Goal: Information Seeking & Learning: Learn about a topic

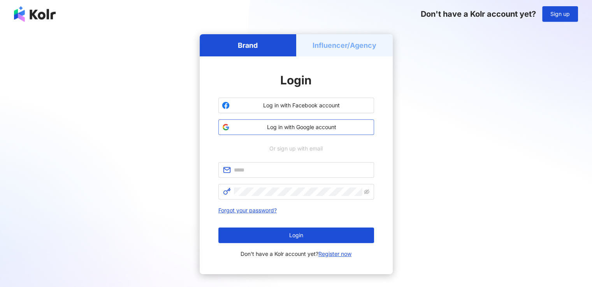
click at [297, 129] on span "Log in with Google account" at bounding box center [302, 127] width 138 height 8
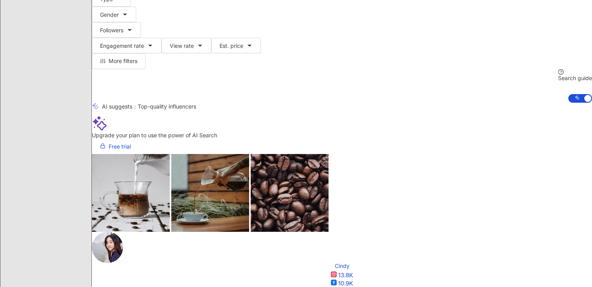
scroll to position [69, 0]
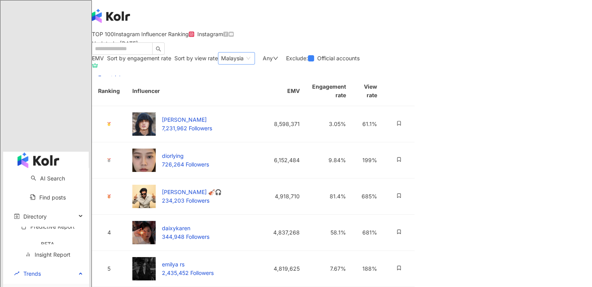
click at [252, 64] on span "Malaysia" at bounding box center [236, 59] width 31 height 12
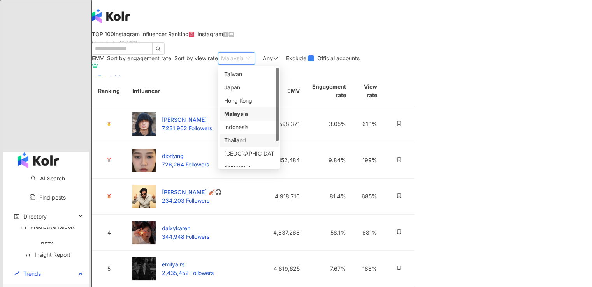
click at [274, 145] on div "Thailand" at bounding box center [249, 140] width 50 height 9
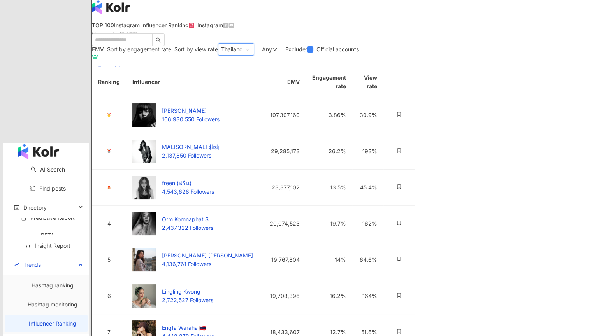
scroll to position [9, 0]
click at [278, 52] on div "Any" at bounding box center [270, 49] width 16 height 6
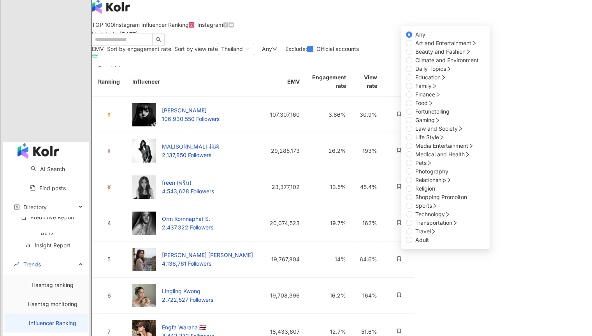
scroll to position [0, 0]
click at [415, 55] on span "Beauty and Fashion" at bounding box center [440, 51] width 50 height 7
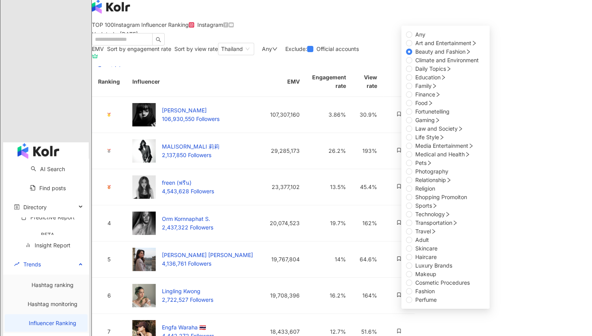
click at [323, 43] on div "TOP 100 Instagram Influencer Ranking Updated ： [DATE] Instagram" at bounding box center [342, 32] width 500 height 21
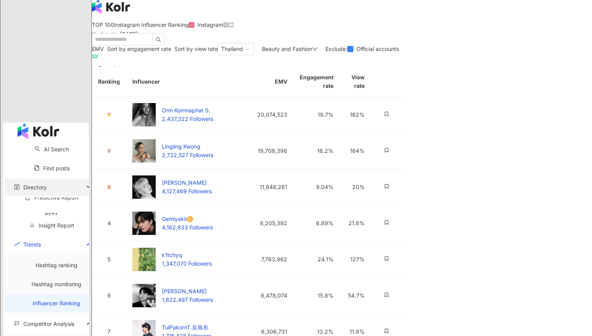
click at [78, 179] on div "Directory" at bounding box center [50, 188] width 91 height 18
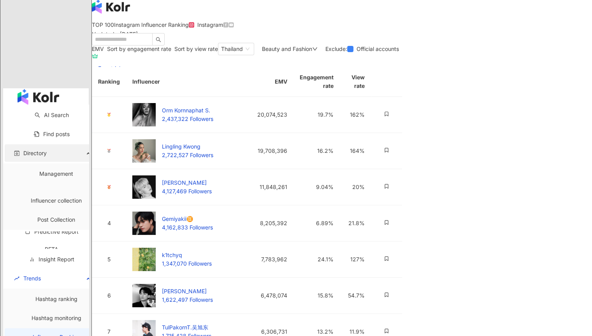
click at [76, 144] on div "Directory" at bounding box center [50, 153] width 91 height 18
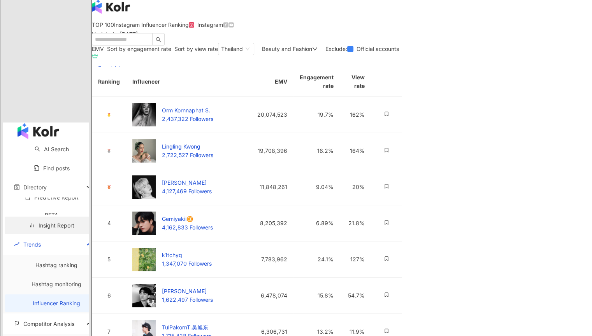
click at [74, 222] on link "Insight Report" at bounding box center [51, 225] width 45 height 7
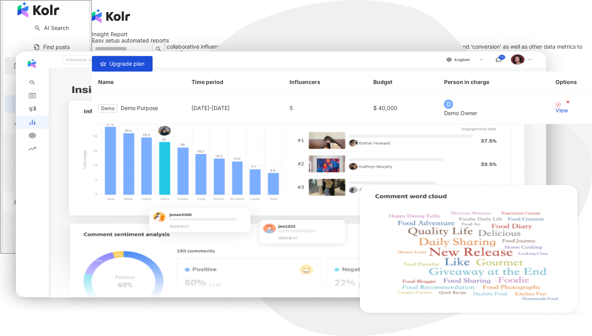
click at [60, 75] on div "Directory" at bounding box center [50, 66] width 91 height 18
click at [49, 129] on link "Post Collection" at bounding box center [56, 132] width 38 height 7
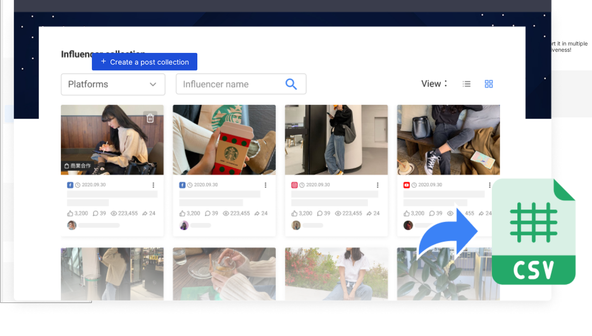
scroll to position [36, 0]
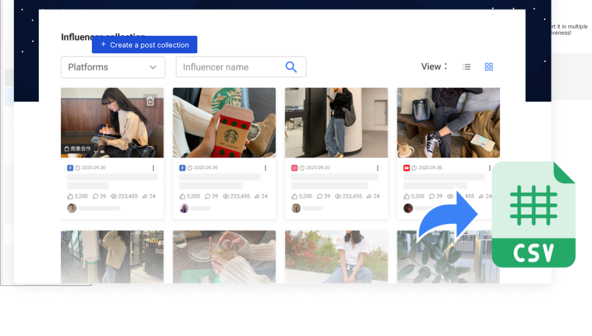
click at [53, 81] on link "Influencer collection" at bounding box center [56, 77] width 51 height 7
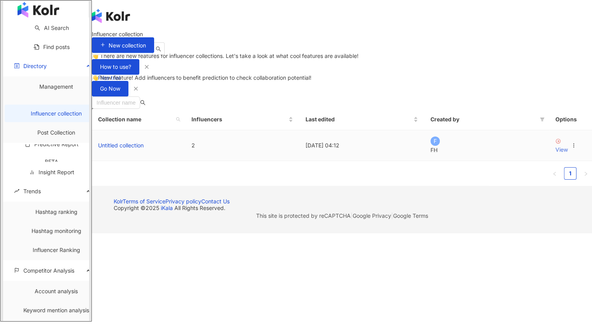
click at [555, 154] on div "View" at bounding box center [561, 150] width 12 height 9
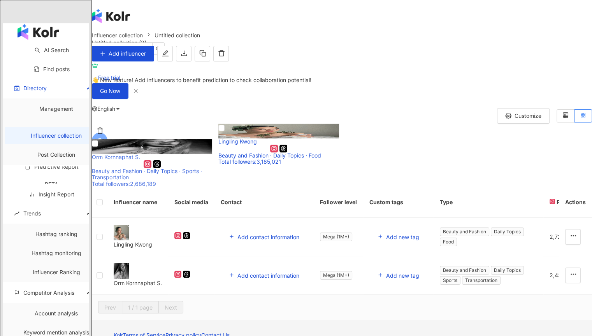
click at [162, 181] on div "Beauty and Fashion · Daily Topics · Sports · Transportation" at bounding box center [152, 174] width 120 height 12
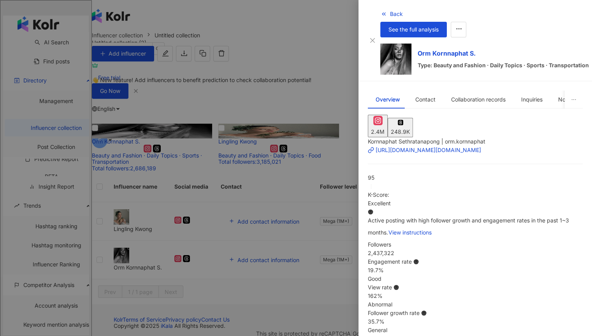
click at [257, 64] on div at bounding box center [296, 168] width 592 height 336
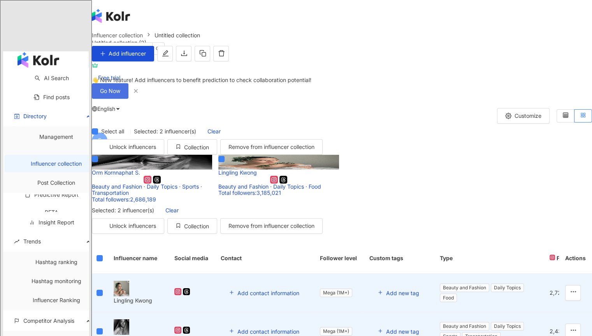
click at [120, 94] on span "Go Now" at bounding box center [110, 91] width 20 height 6
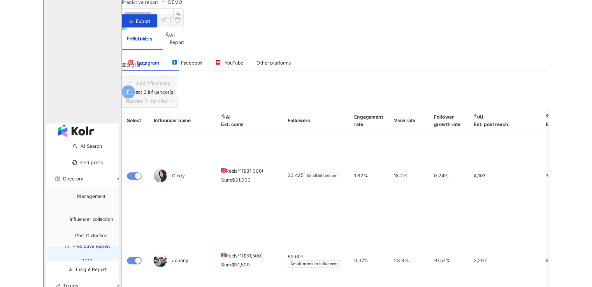
scroll to position [25, 0]
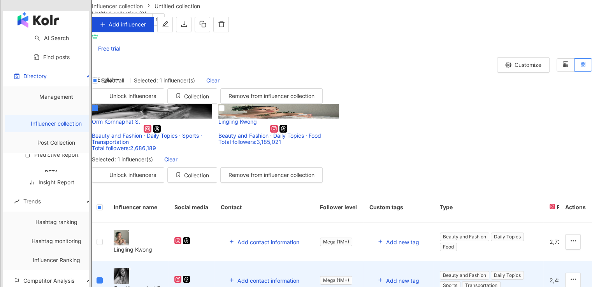
scroll to position [27, 0]
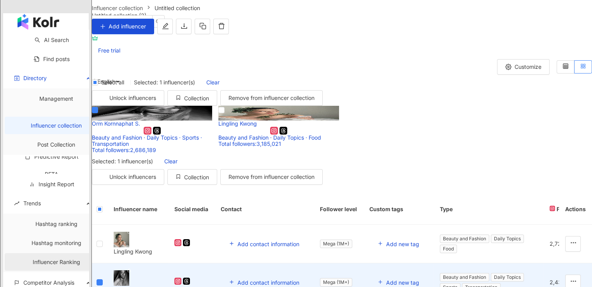
click at [62, 259] on link "Influencer Ranking" at bounding box center [56, 262] width 47 height 7
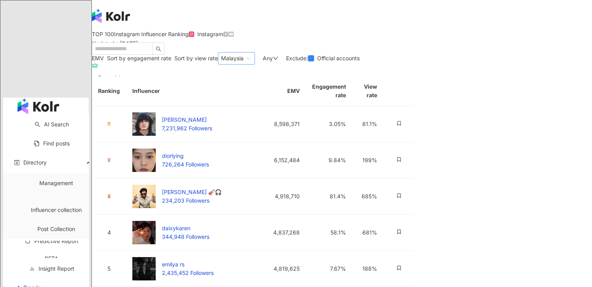
click at [252, 64] on span "Malaysia" at bounding box center [236, 59] width 31 height 12
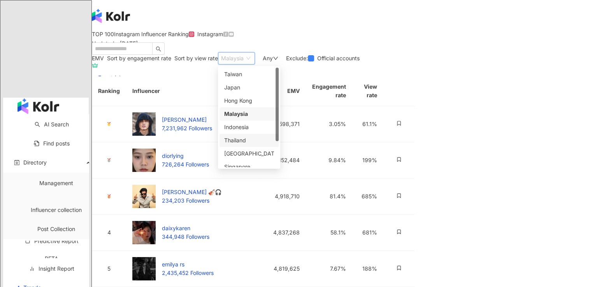
click at [274, 145] on div "Thailand" at bounding box center [249, 140] width 50 height 9
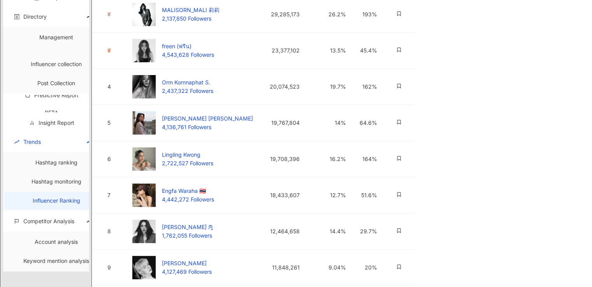
scroll to position [145, 0]
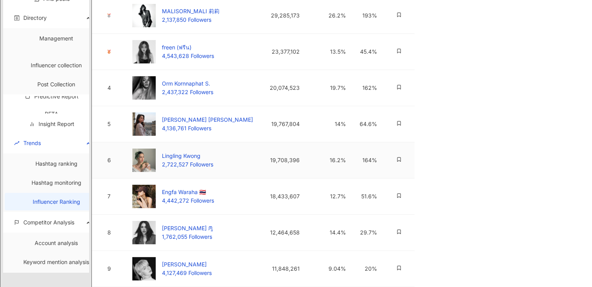
click at [402, 163] on span at bounding box center [398, 160] width 5 height 7
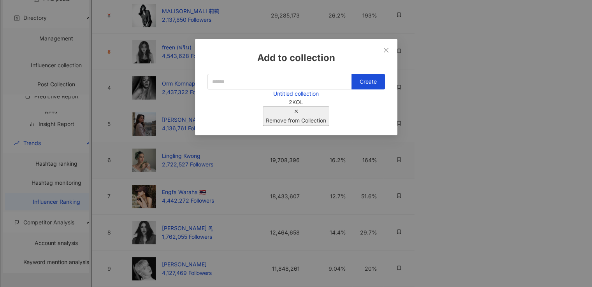
click at [326, 108] on div "Remove from Collection" at bounding box center [296, 116] width 60 height 17
click at [589, 93] on div "Add to collection Create Untitled collection 1 KOL Add" at bounding box center [296, 143] width 592 height 287
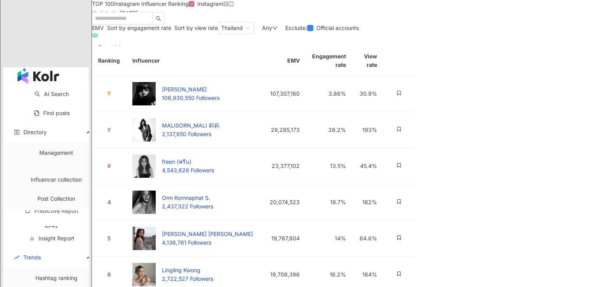
scroll to position [26, 0]
